Goal: Task Accomplishment & Management: Complete application form

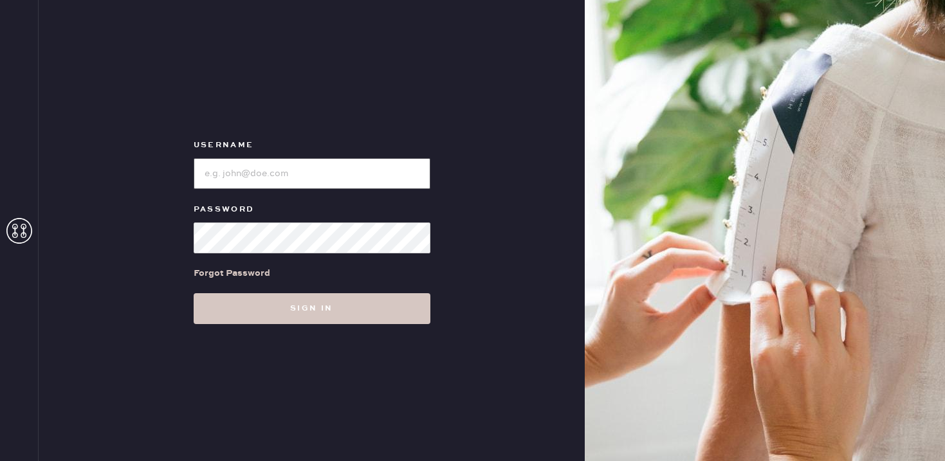
click at [300, 165] on input "loginName" at bounding box center [312, 173] width 237 height 31
type input "reformationsouthcoastplaza"
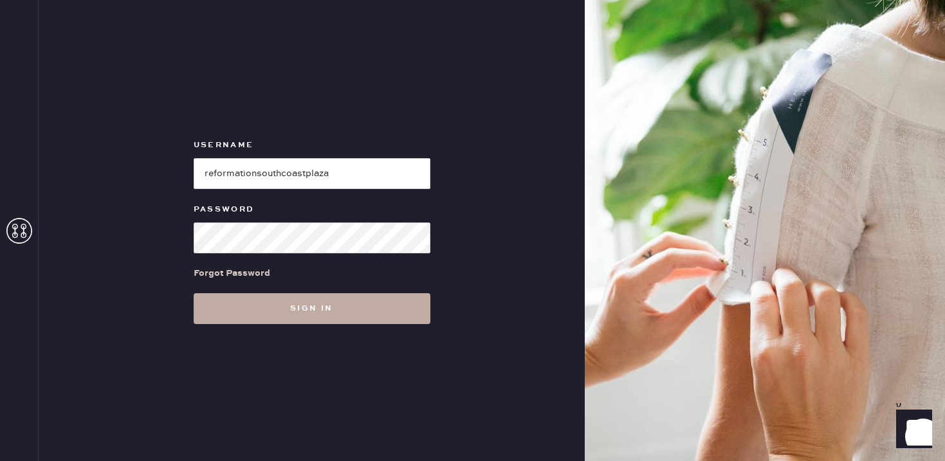
click at [292, 306] on button "Sign in" at bounding box center [312, 308] width 237 height 31
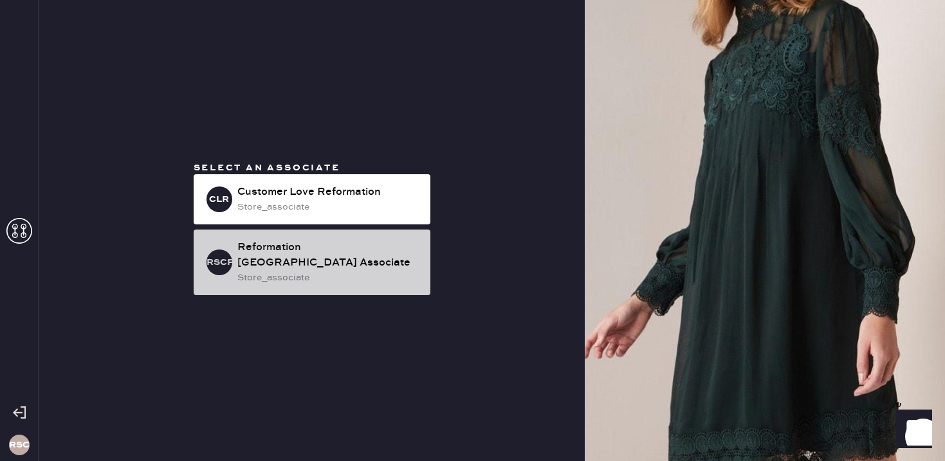
click at [264, 282] on div "store_associate" at bounding box center [328, 278] width 183 height 14
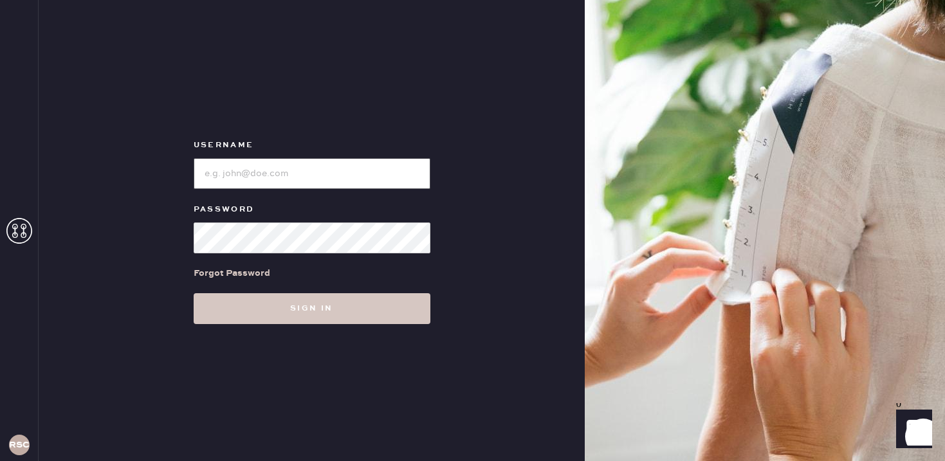
click at [261, 186] on input "loginName" at bounding box center [312, 173] width 237 height 31
type input "reformationsouthcoastplaza"
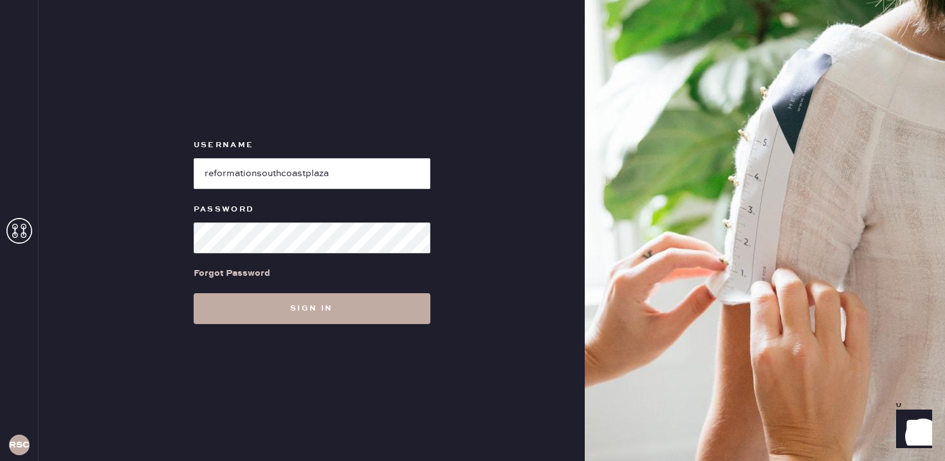
click at [272, 319] on button "Sign in" at bounding box center [312, 308] width 237 height 31
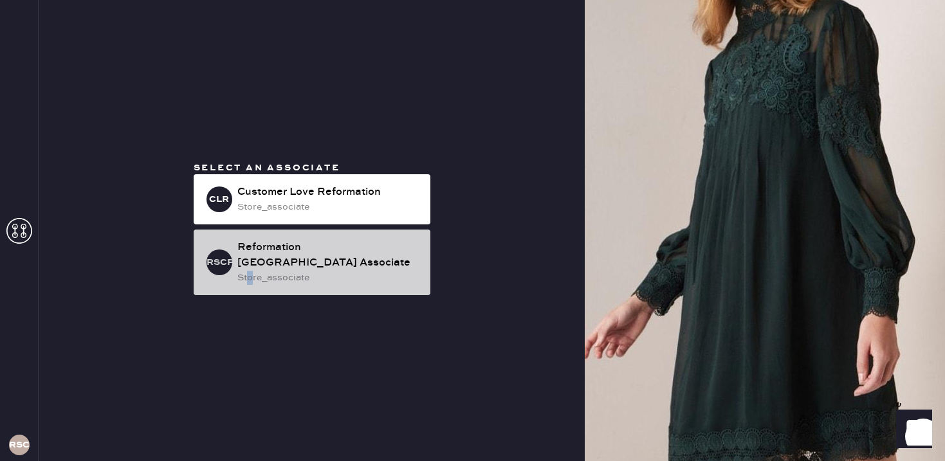
click at [250, 271] on div "store_associate" at bounding box center [328, 278] width 183 height 14
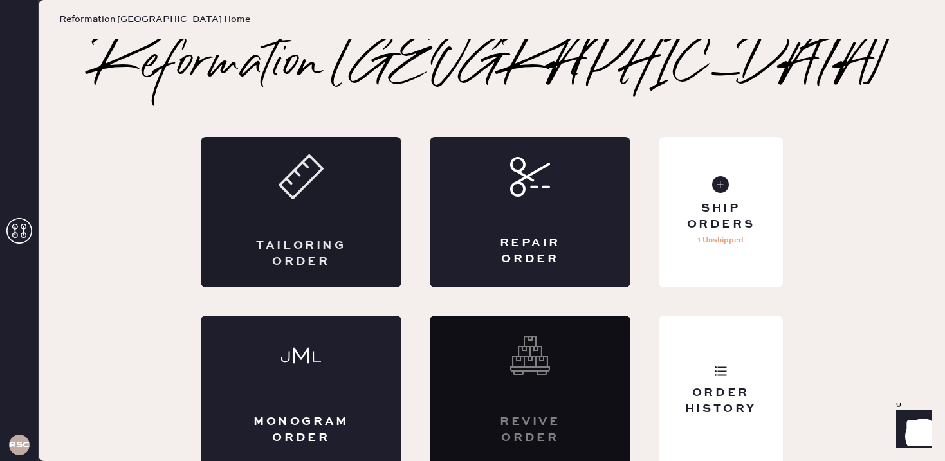
click at [315, 217] on div "Tailoring Order" at bounding box center [301, 212] width 201 height 151
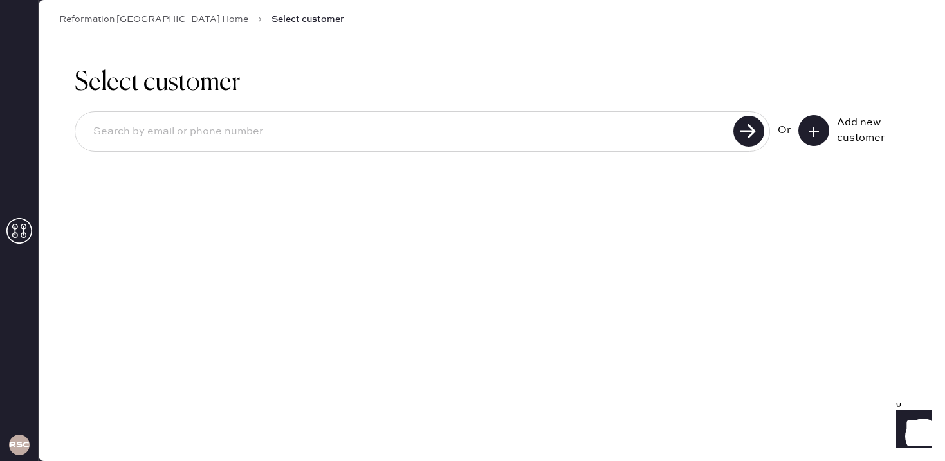
click at [821, 132] on button at bounding box center [813, 130] width 31 height 31
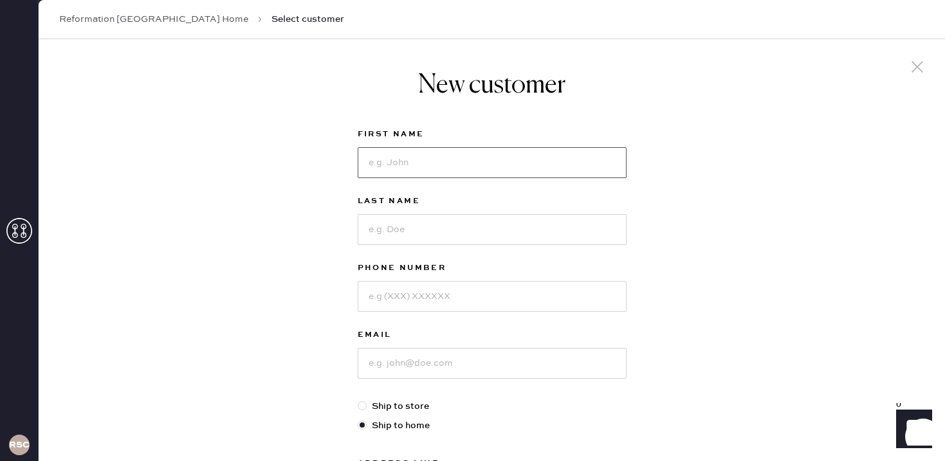
click at [407, 166] on input at bounding box center [492, 162] width 269 height 31
type input "Nima"
click at [392, 230] on input at bounding box center [492, 229] width 269 height 31
type input "[PERSON_NAME]"
click at [403, 295] on input at bounding box center [492, 296] width 269 height 31
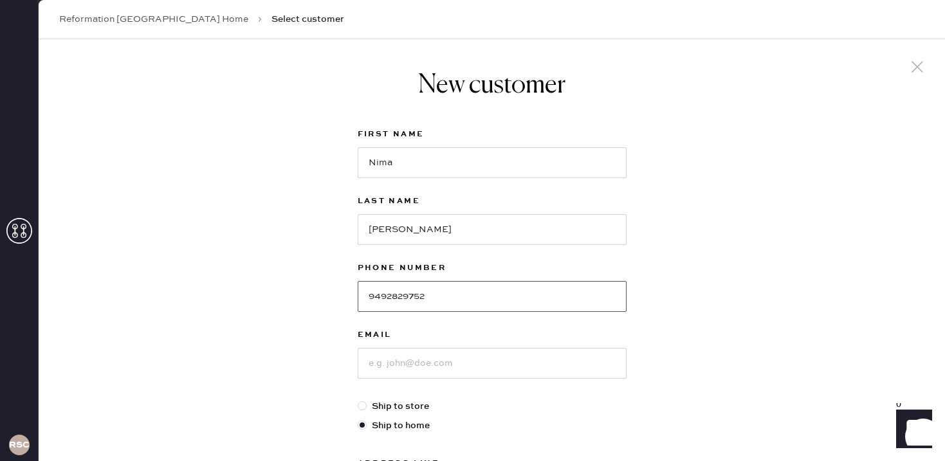
type input "9492829752"
click at [407, 363] on input at bounding box center [492, 363] width 269 height 31
type input "n"
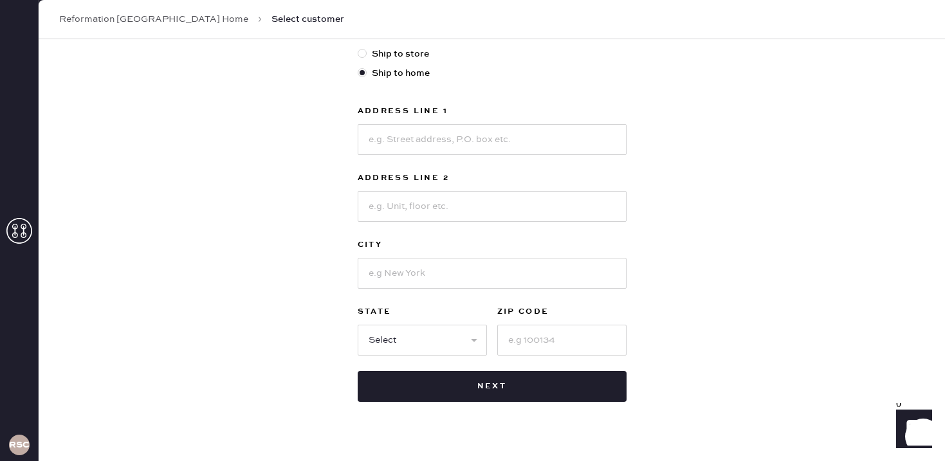
scroll to position [376, 0]
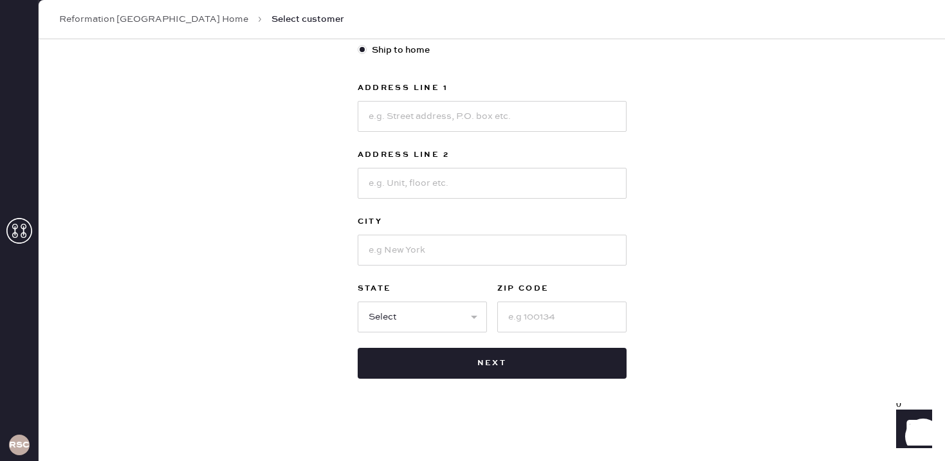
type input "[EMAIL_ADDRESS][DOMAIN_NAME]"
click at [392, 111] on input at bounding box center [492, 116] width 269 height 31
type input "[STREET_ADDRESS]"
click at [419, 252] on input at bounding box center [492, 250] width 269 height 31
type input "F"
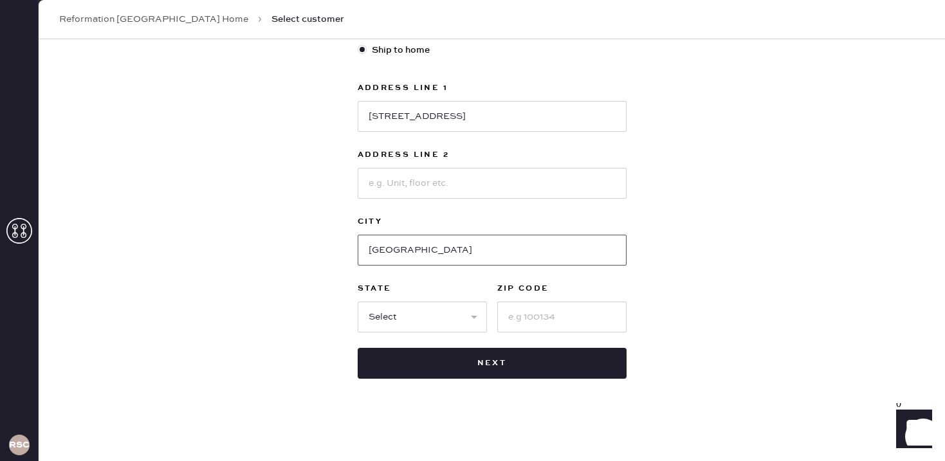
type input "[GEOGRAPHIC_DATA]"
click at [393, 317] on select "Select AK AL AR AZ CA CO CT [GEOGRAPHIC_DATA] DE FL [GEOGRAPHIC_DATA] HI [GEOGR…" at bounding box center [422, 317] width 129 height 31
select select "CA"
click at [553, 323] on input at bounding box center [561, 317] width 129 height 31
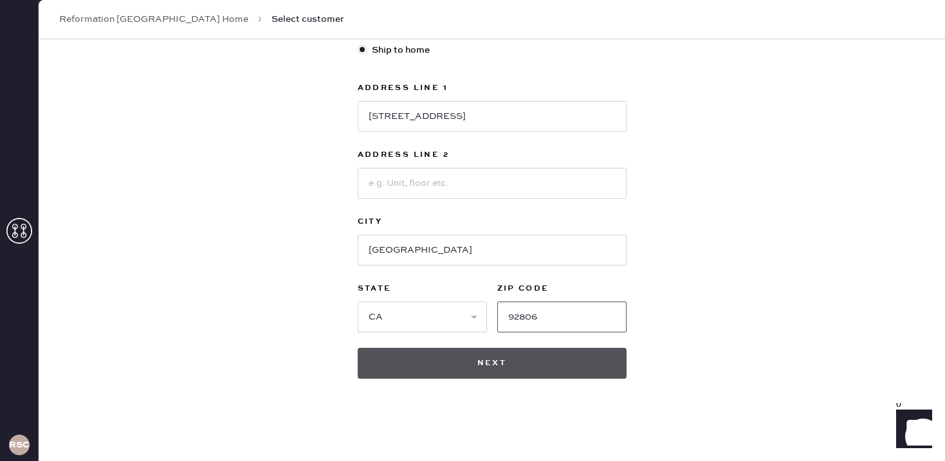
type input "92806"
click at [562, 365] on button "Next" at bounding box center [492, 363] width 269 height 31
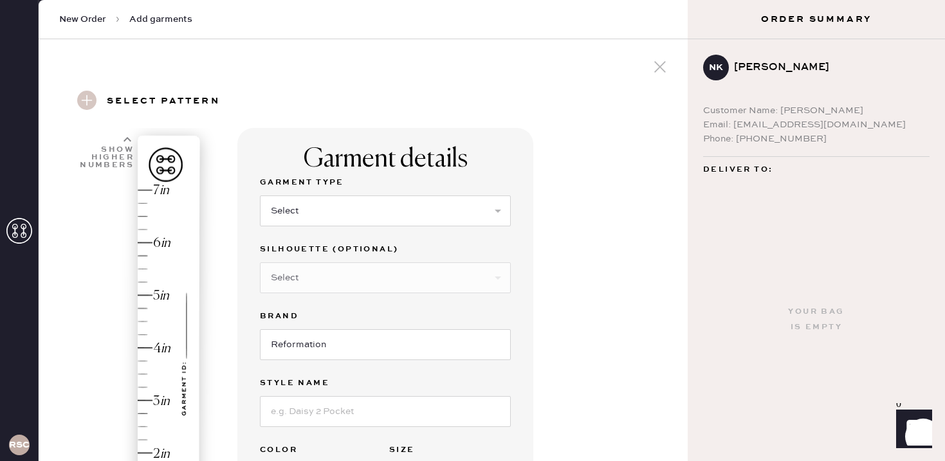
click at [753, 92] on div "NK [PERSON_NAME] Customer Name: [PERSON_NAME] Email: [EMAIL_ADDRESS][DOMAIN_NAM…" at bounding box center [816, 108] width 257 height 138
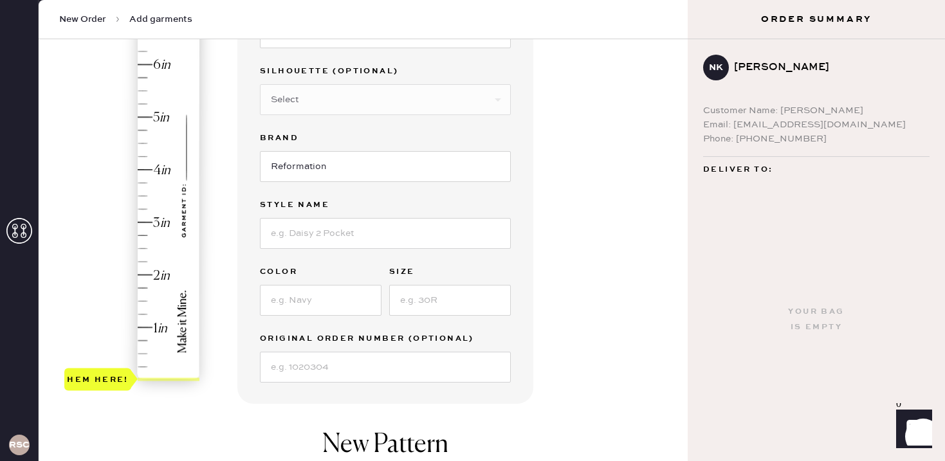
scroll to position [142, 0]
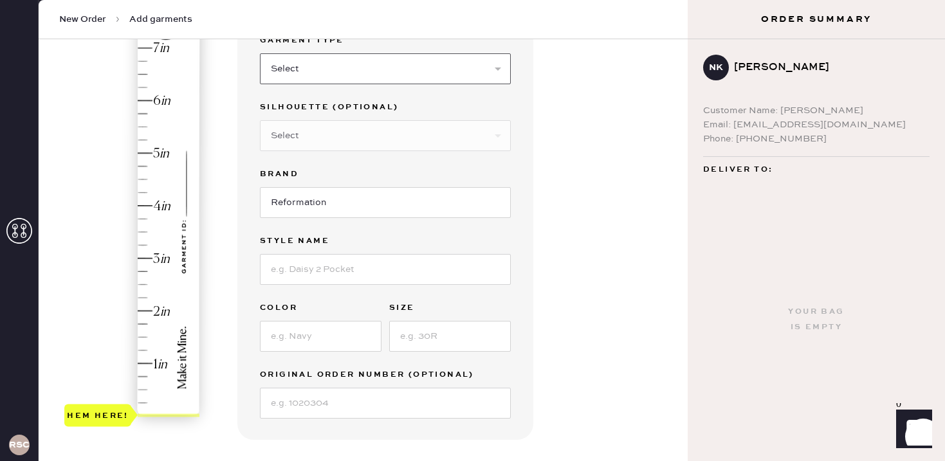
click at [301, 64] on select "Select Basic Skirt Jeans Leggings Pants Shorts Basic Sleeved Dress Basic Sleeve…" at bounding box center [385, 68] width 251 height 31
select select "2"
click at [303, 137] on select "Select Shorts Cropped Flare Boot Cut Straight Skinny Other" at bounding box center [385, 135] width 251 height 31
select select "5"
click at [304, 271] on input at bounding box center [385, 269] width 251 height 31
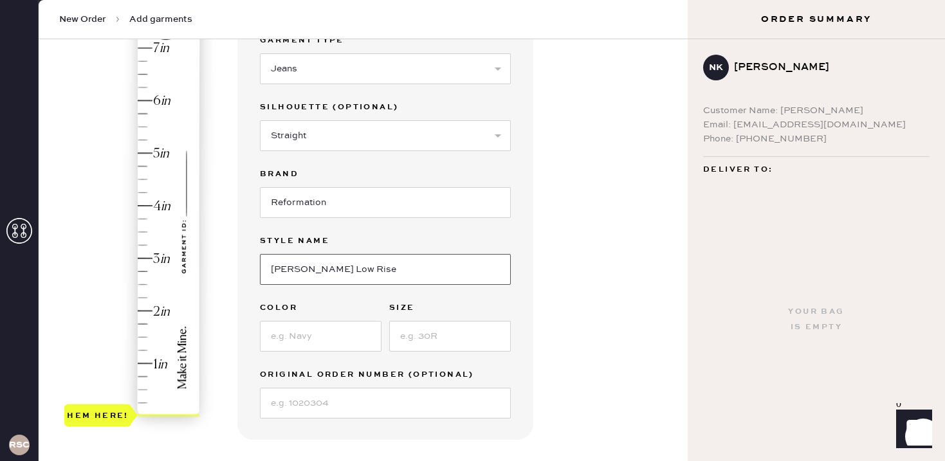
type input "[PERSON_NAME] Low Rise"
click at [279, 341] on input at bounding box center [321, 336] width 122 height 31
type input "Ondine"
click at [420, 336] on input at bounding box center [450, 336] width 122 height 31
type input "29"
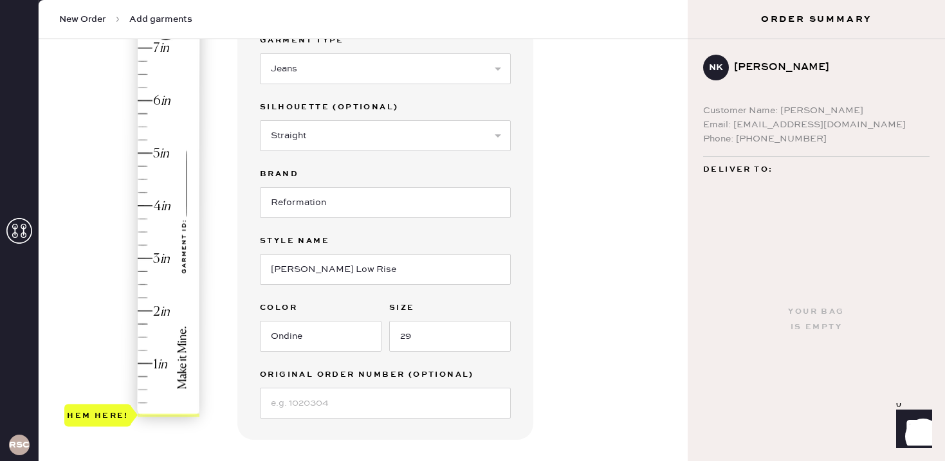
click at [138, 124] on div "Hem here!" at bounding box center [132, 231] width 137 height 379
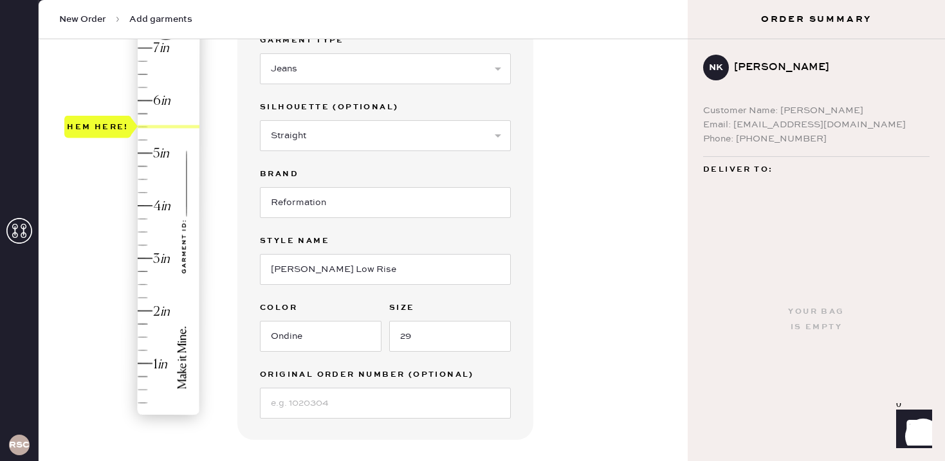
type input "5.75"
click at [138, 118] on div "Hem here!" at bounding box center [132, 231] width 137 height 379
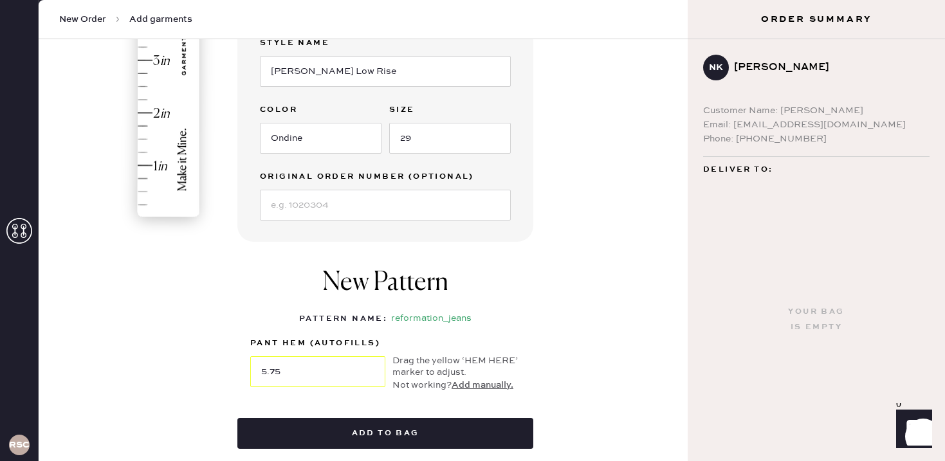
scroll to position [370, 0]
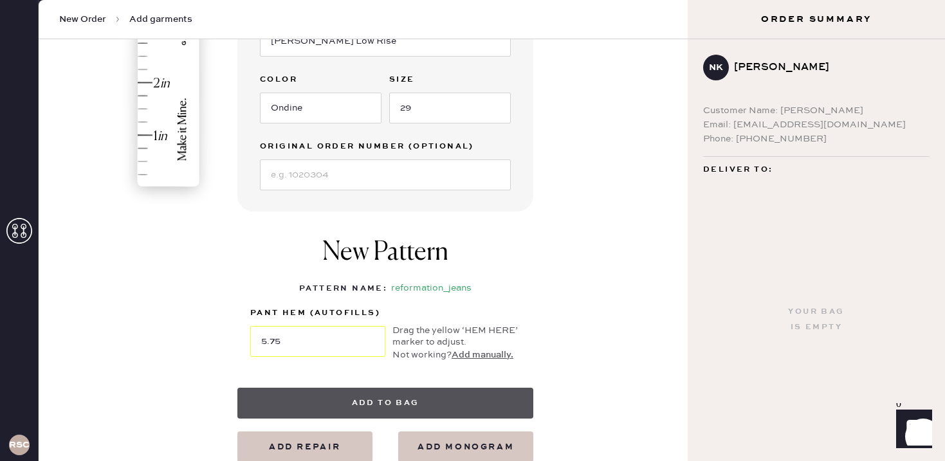
click at [345, 403] on button "Add to bag" at bounding box center [385, 403] width 296 height 31
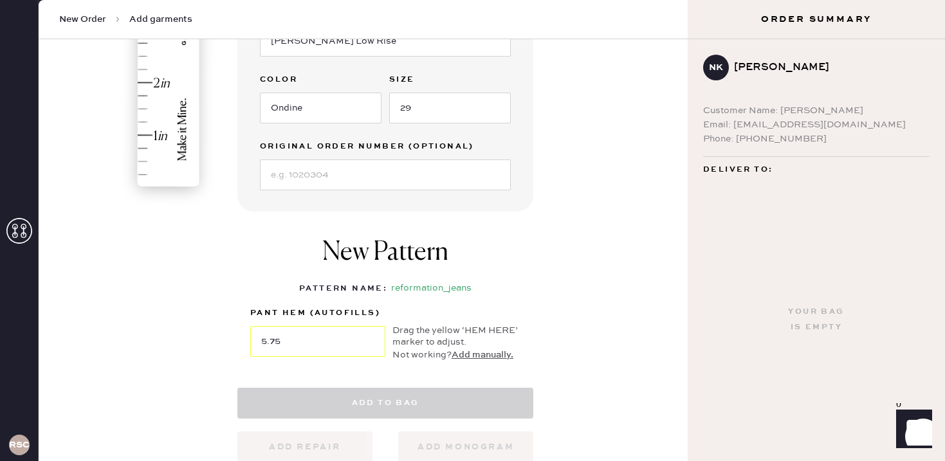
select select
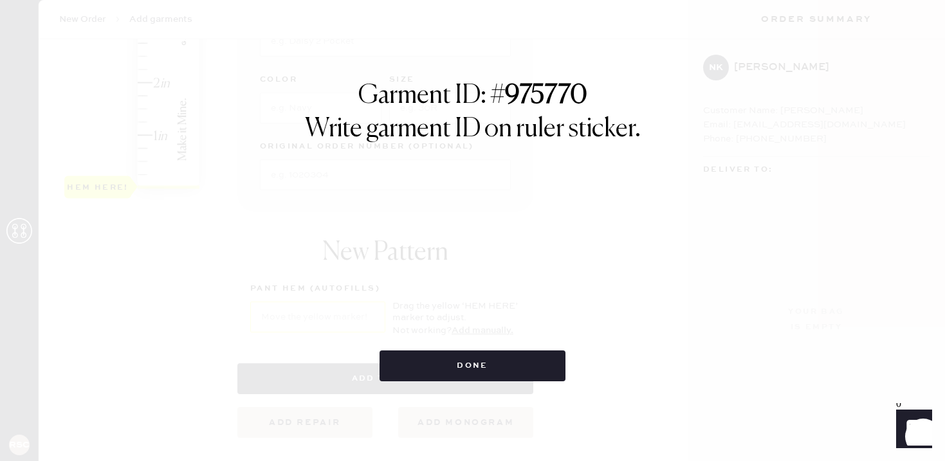
select select "2"
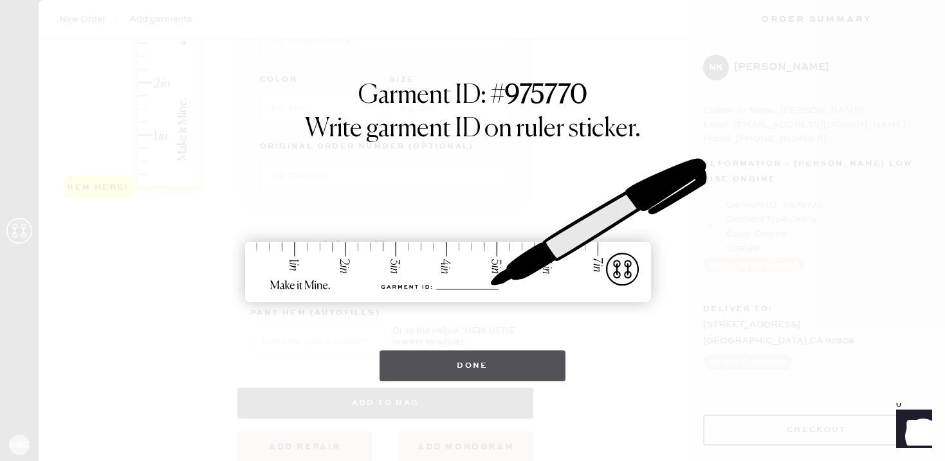
click at [466, 369] on button "Done" at bounding box center [472, 366] width 186 height 31
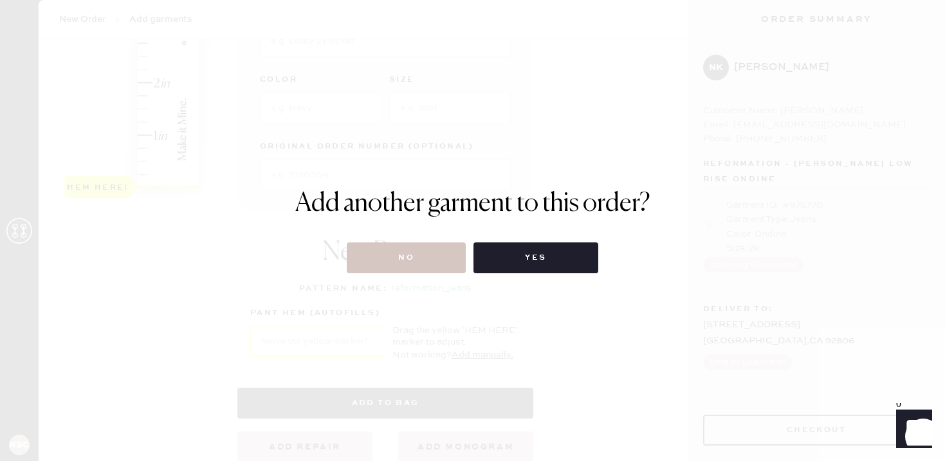
click at [428, 277] on div "Add another garment to this order? No Yes" at bounding box center [472, 230] width 945 height 461
click at [407, 258] on button "No" at bounding box center [406, 257] width 119 height 31
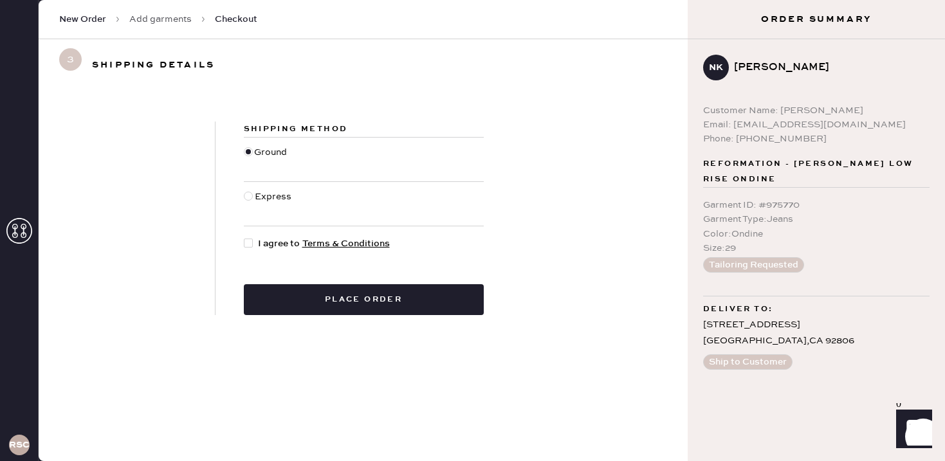
click at [265, 242] on span "I agree to Terms & Conditions" at bounding box center [324, 244] width 132 height 14
click at [244, 237] on input "I agree to Terms & Conditions" at bounding box center [244, 237] width 1 height 1
checkbox input "true"
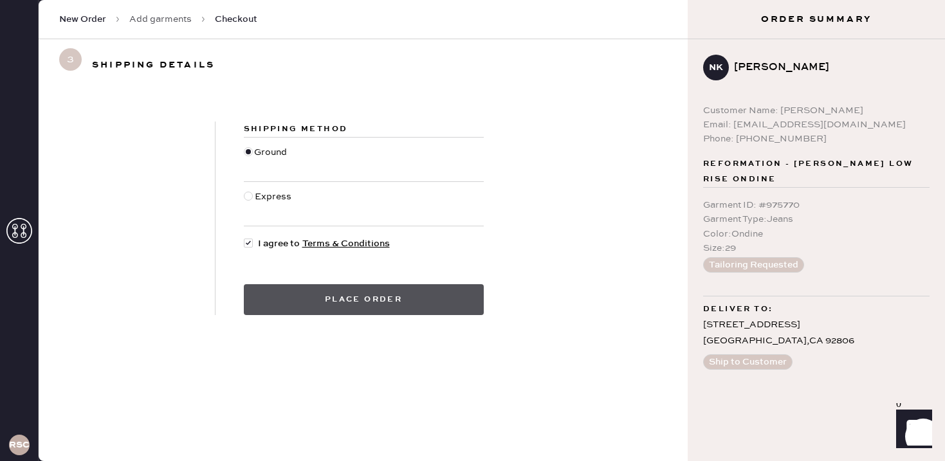
click at [292, 300] on button "Place order" at bounding box center [364, 299] width 240 height 31
